Goal: Information Seeking & Learning: Learn about a topic

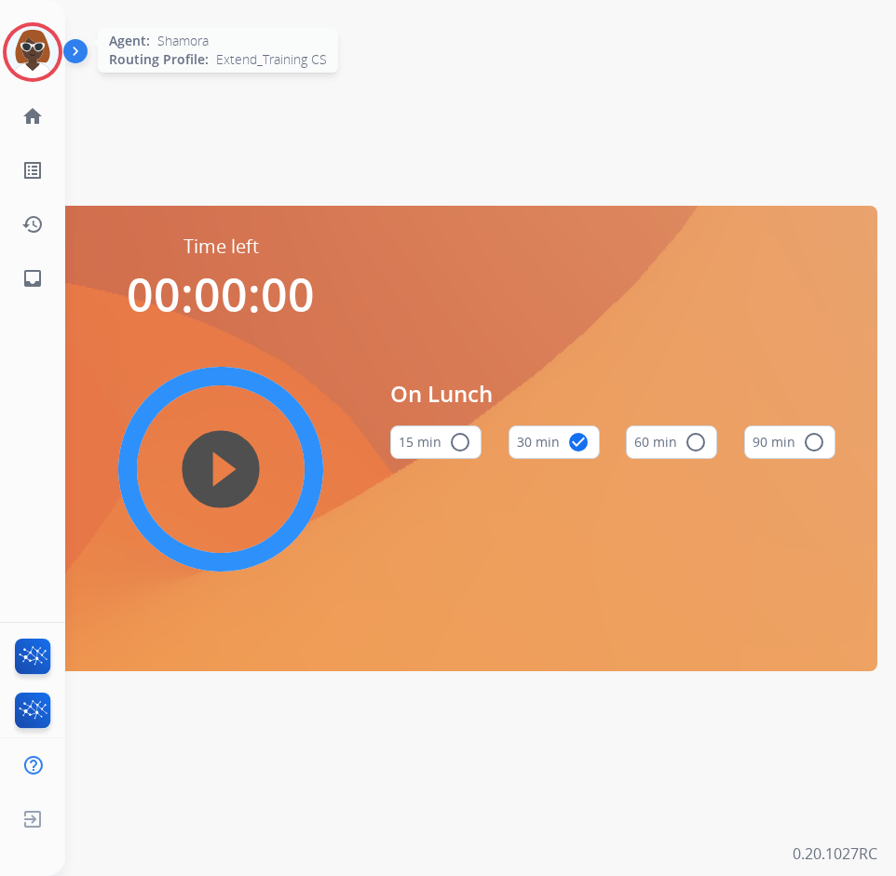
click at [27, 61] on img at bounding box center [33, 52] width 52 height 52
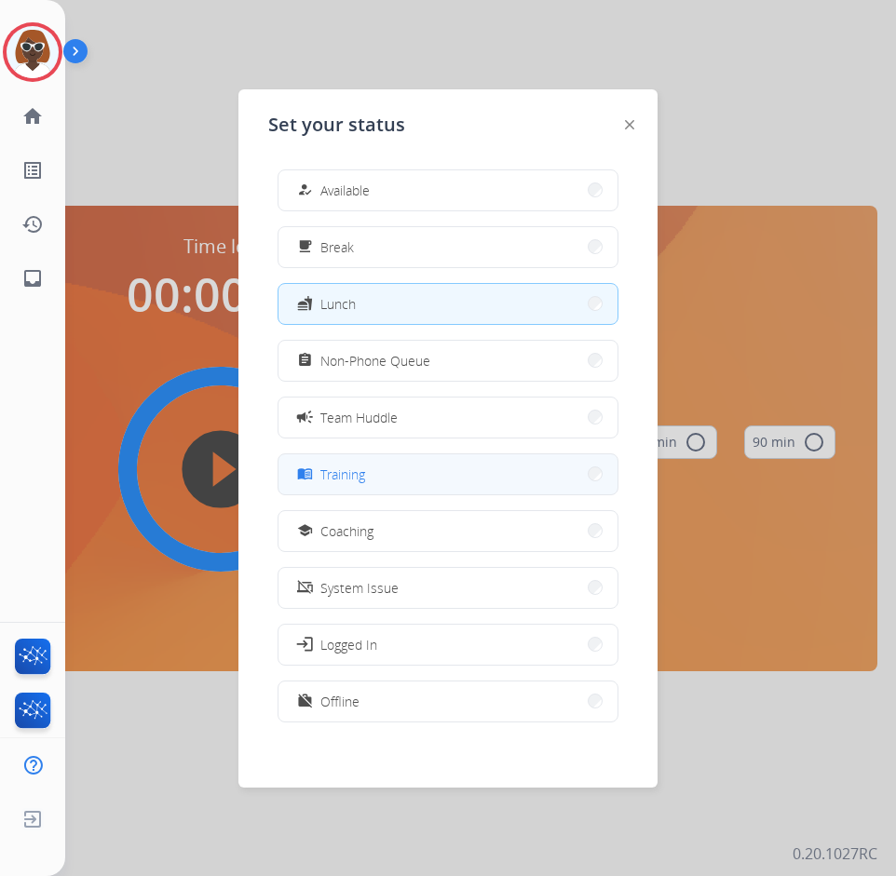
click at [440, 486] on button "menu_book Training" at bounding box center [447, 474] width 339 height 40
